Goal: Task Accomplishment & Management: Manage account settings

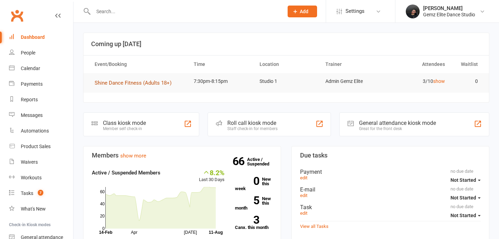
click at [124, 81] on span "Shine Dance Fitness (Adults 18+)" at bounding box center [133, 83] width 77 height 6
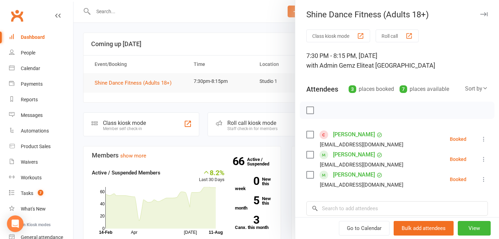
click at [482, 135] on icon at bounding box center [483, 138] width 7 height 7
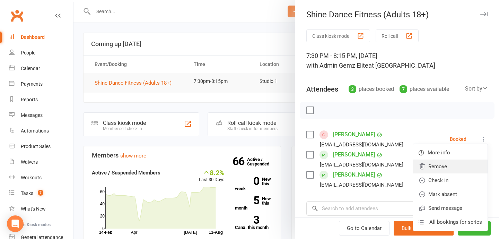
click at [441, 169] on link "Remove" at bounding box center [450, 166] width 74 height 14
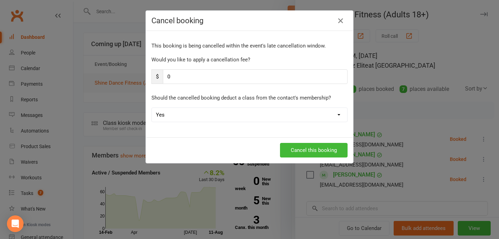
click at [172, 115] on select "Yes No" at bounding box center [249, 115] width 195 height 14
select select "1"
click at [311, 147] on button "Cancel this booking" at bounding box center [314, 150] width 68 height 15
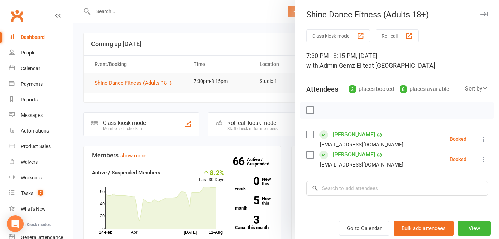
click at [479, 142] on button at bounding box center [483, 139] width 8 height 8
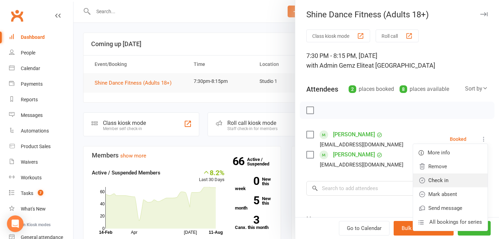
click at [445, 176] on link "Check in" at bounding box center [450, 180] width 74 height 14
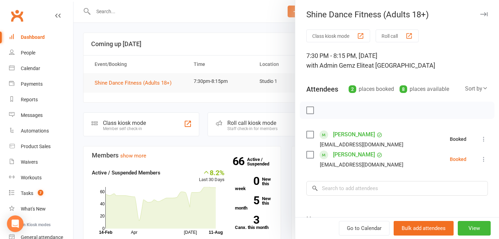
click at [483, 159] on icon at bounding box center [483, 158] width 7 height 7
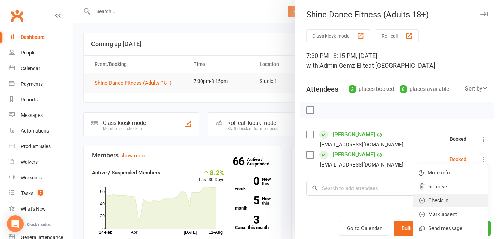
click at [458, 202] on link "Check in" at bounding box center [450, 200] width 74 height 14
